Goal: Navigation & Orientation: Find specific page/section

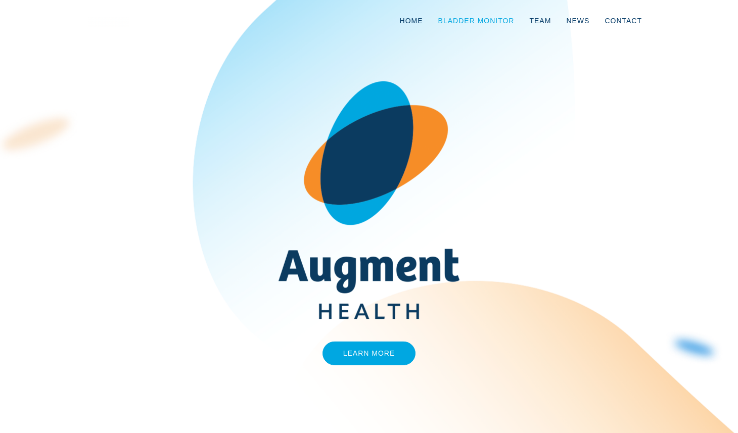
click at [467, 20] on link "Bladder Monitor" at bounding box center [476, 20] width 91 height 33
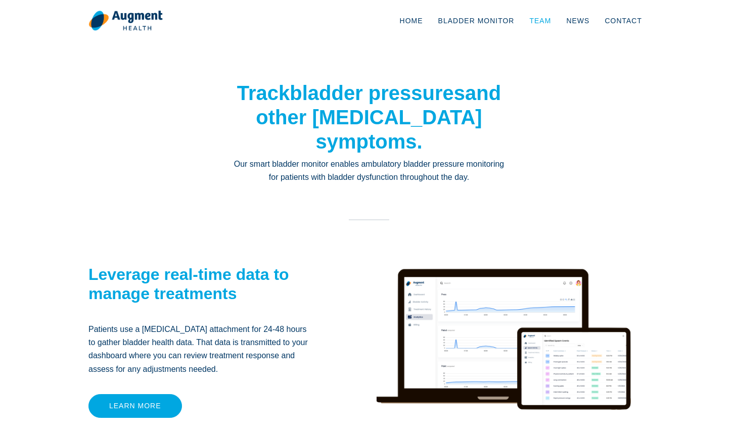
click at [538, 24] on link "Team" at bounding box center [540, 20] width 37 height 33
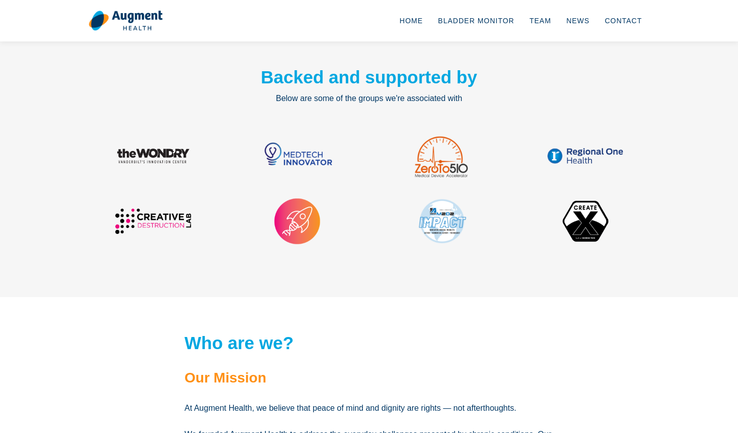
scroll to position [1264, 0]
